Goal: Task Accomplishment & Management: Complete application form

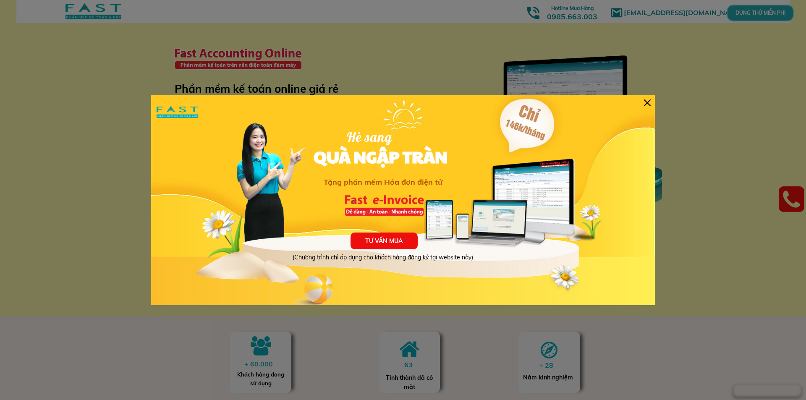
click at [651, 103] on div "TƯ VẤN MUA (Chương trình chỉ áp dụng cho khách hàng đăng ký tại website này) Hè…" at bounding box center [403, 200] width 504 height 210
click at [649, 103] on div at bounding box center [647, 102] width 7 height 7
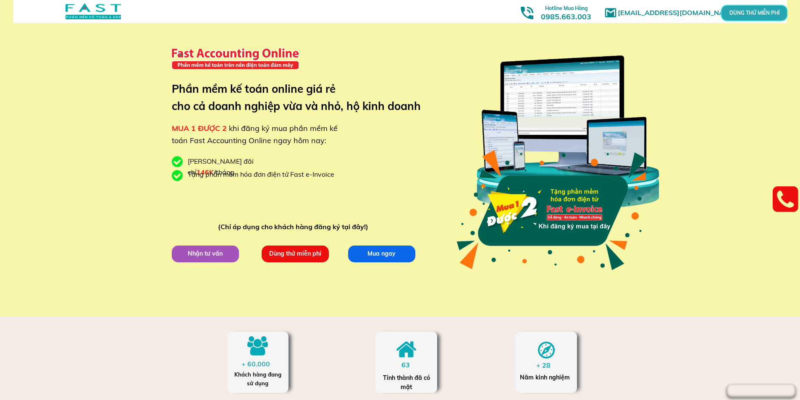
click at [296, 256] on p "Dùng thử miễn phí" at bounding box center [295, 254] width 72 height 18
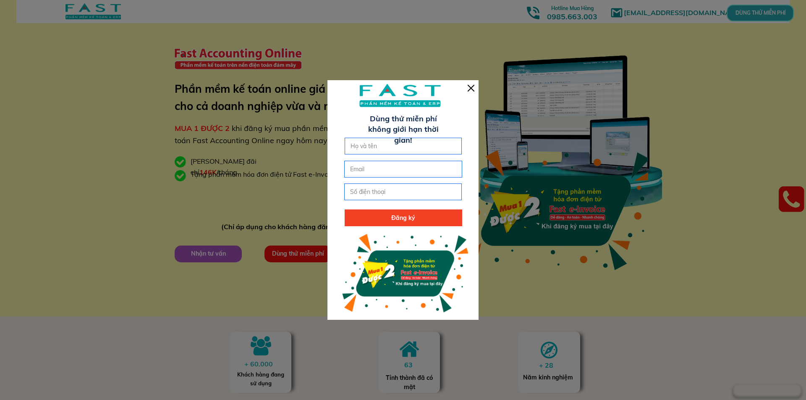
click at [369, 147] on input "text" at bounding box center [403, 146] width 110 height 16
type input "[PERSON_NAME]"
type input "[EMAIL_ADDRESS][DOMAIN_NAME]"
click at [363, 195] on input "tel" at bounding box center [403, 192] width 110 height 16
type input "0387051600"
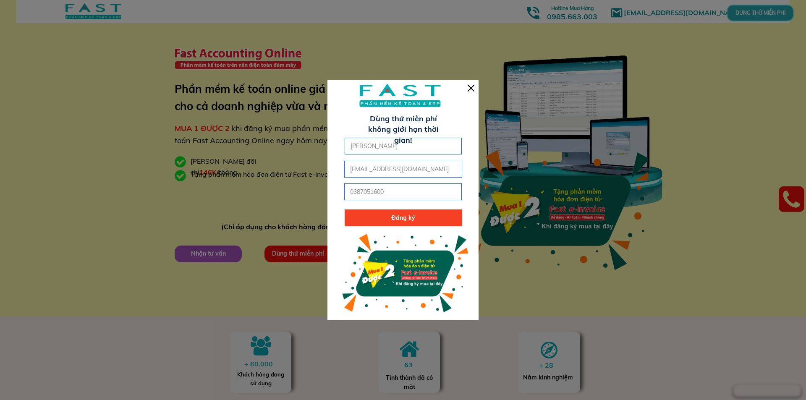
click at [378, 218] on p "Đăng ký" at bounding box center [404, 217] width 118 height 17
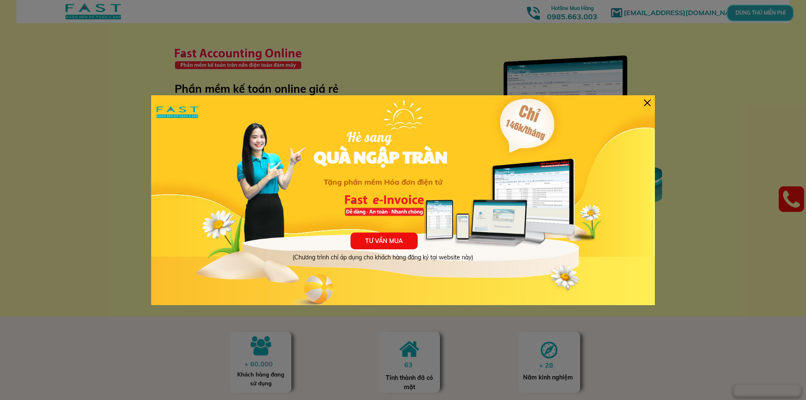
click at [645, 102] on div at bounding box center [647, 102] width 7 height 7
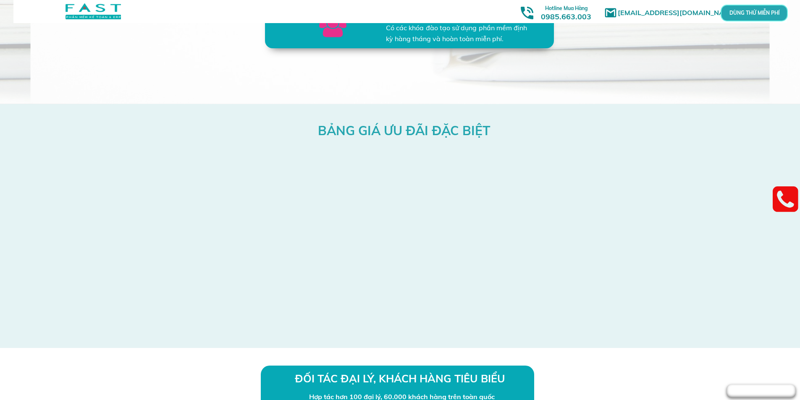
scroll to position [2183, 0]
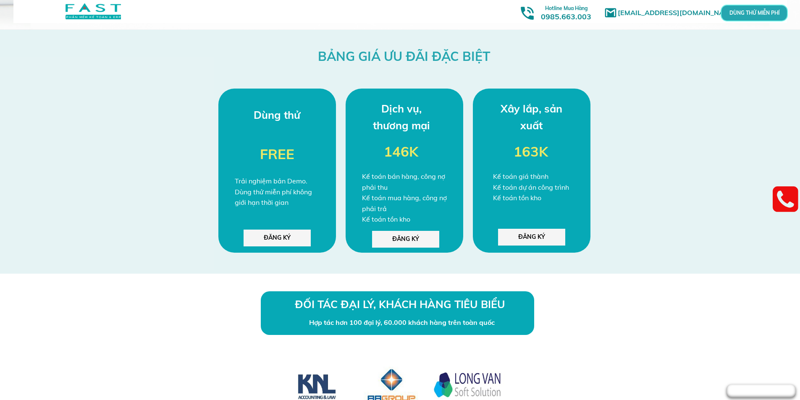
click at [258, 241] on p "ĐĂNG KÝ" at bounding box center [276, 238] width 67 height 17
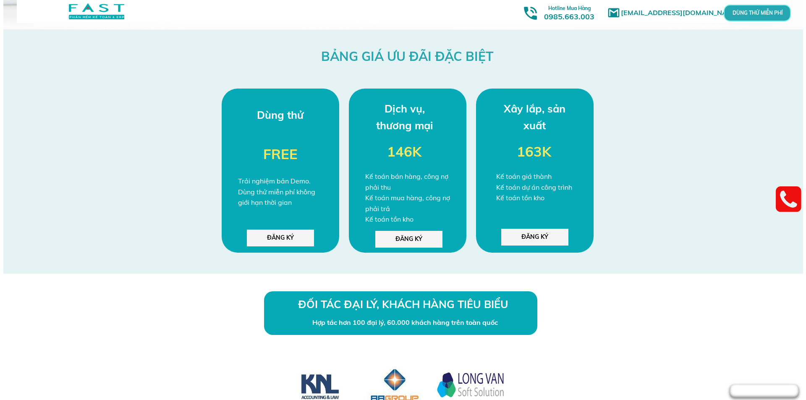
scroll to position [0, 0]
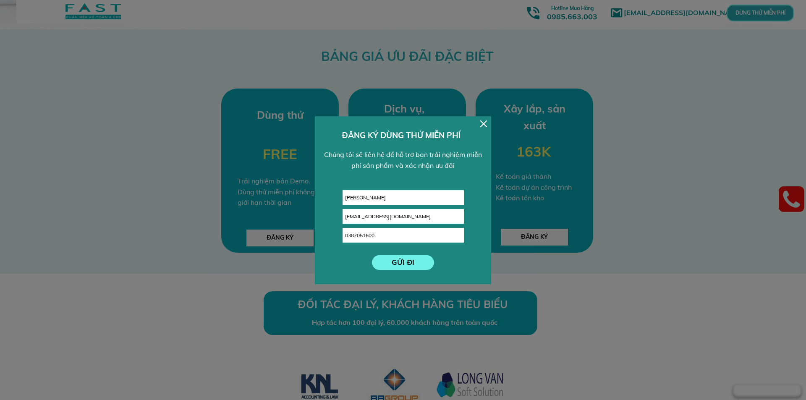
click at [484, 119] on div "GỬI ĐI Nguyễn Thị Hợp xinsuvn@gmail.com 0387051600 ĐĂNG KÝ DÙNG THỬ MIỄN PHÍ Ch…" at bounding box center [403, 200] width 176 height 168
click at [481, 122] on div at bounding box center [483, 123] width 7 height 7
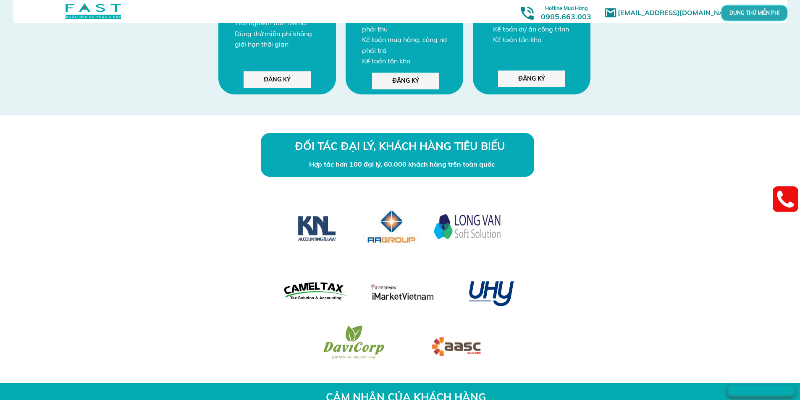
scroll to position [2351, 0]
